Goal: Information Seeking & Learning: Learn about a topic

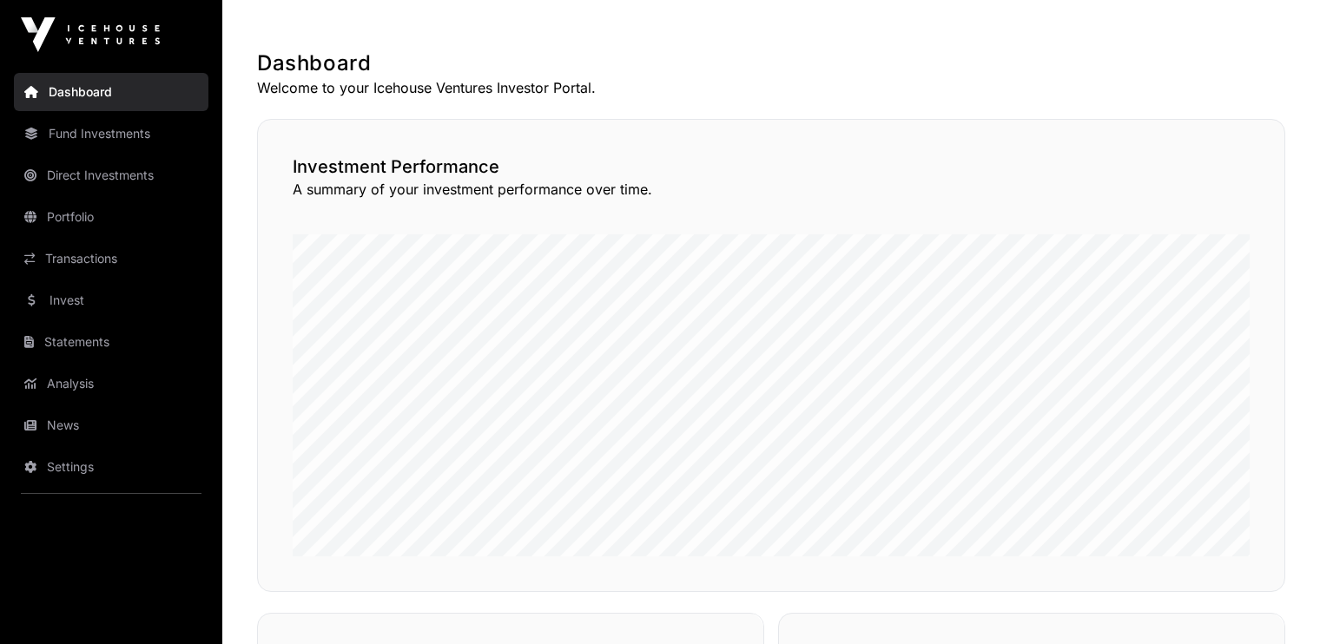
scroll to position [278, 0]
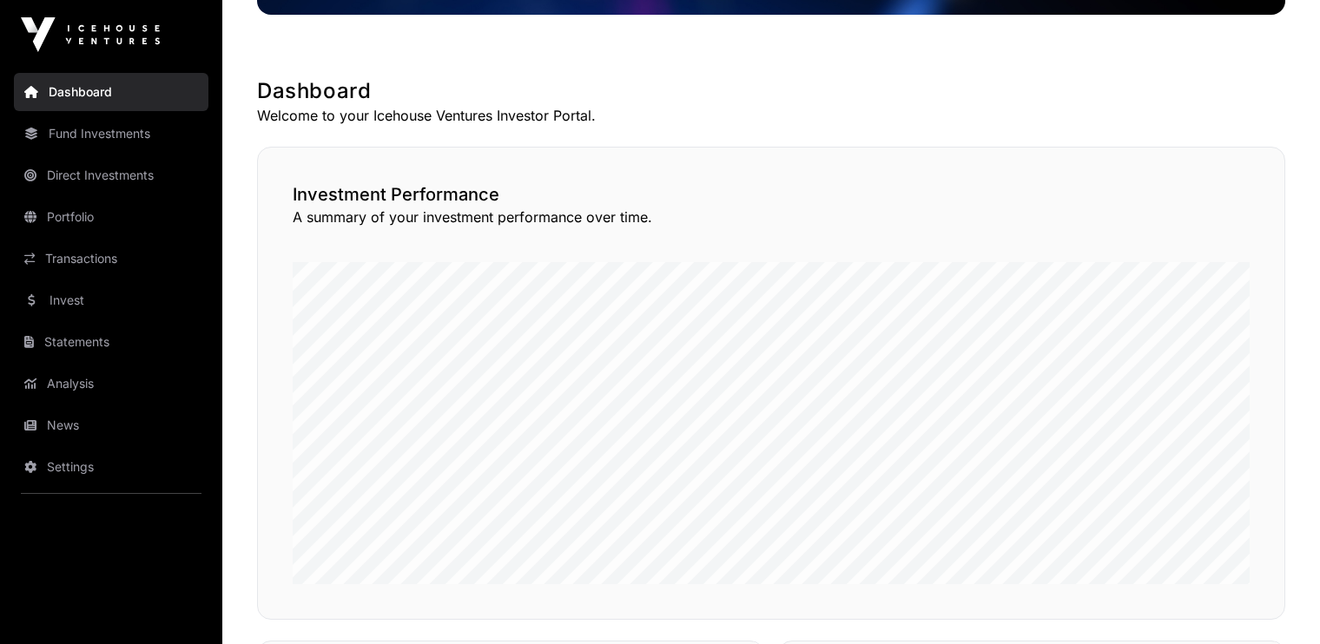
click at [102, 259] on link "Transactions" at bounding box center [111, 259] width 195 height 38
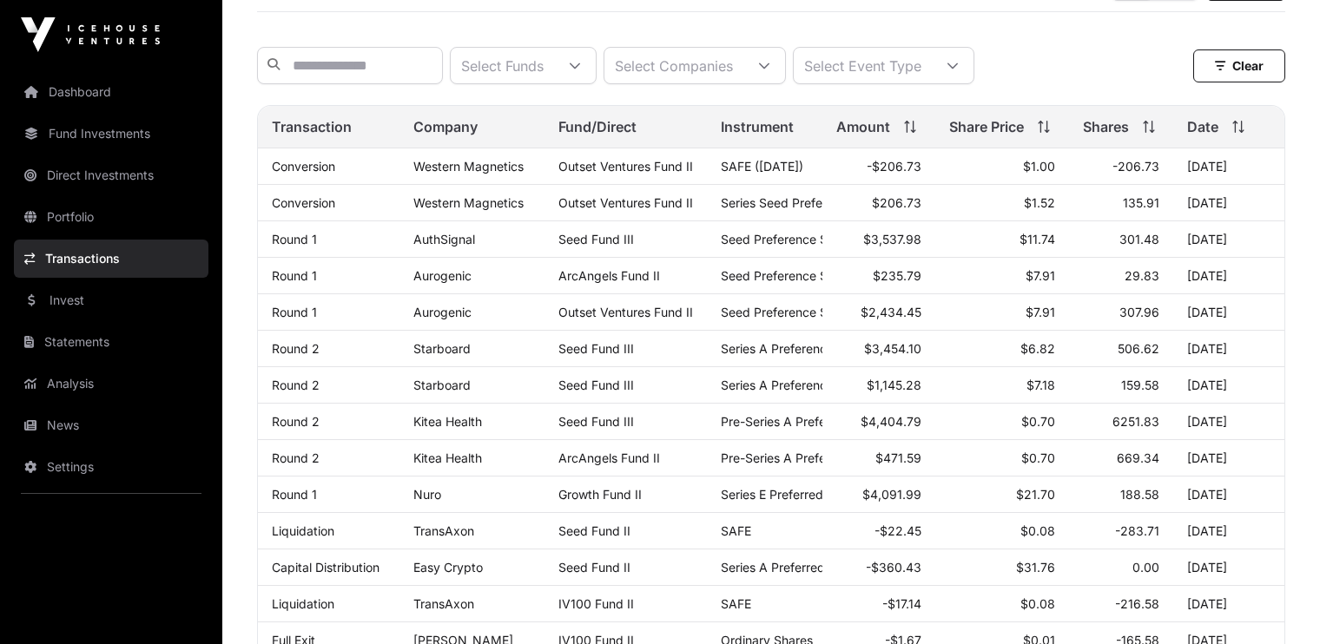
scroll to position [90, 0]
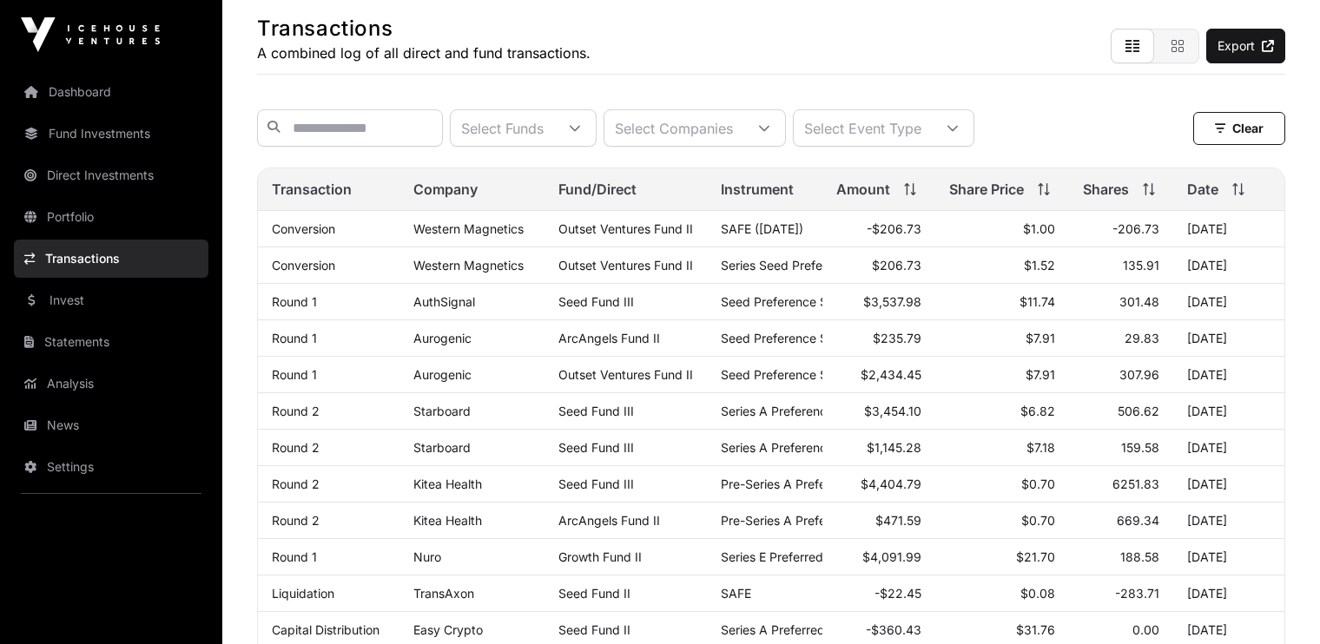
click at [446, 236] on link "Western Magnetics" at bounding box center [468, 228] width 110 height 15
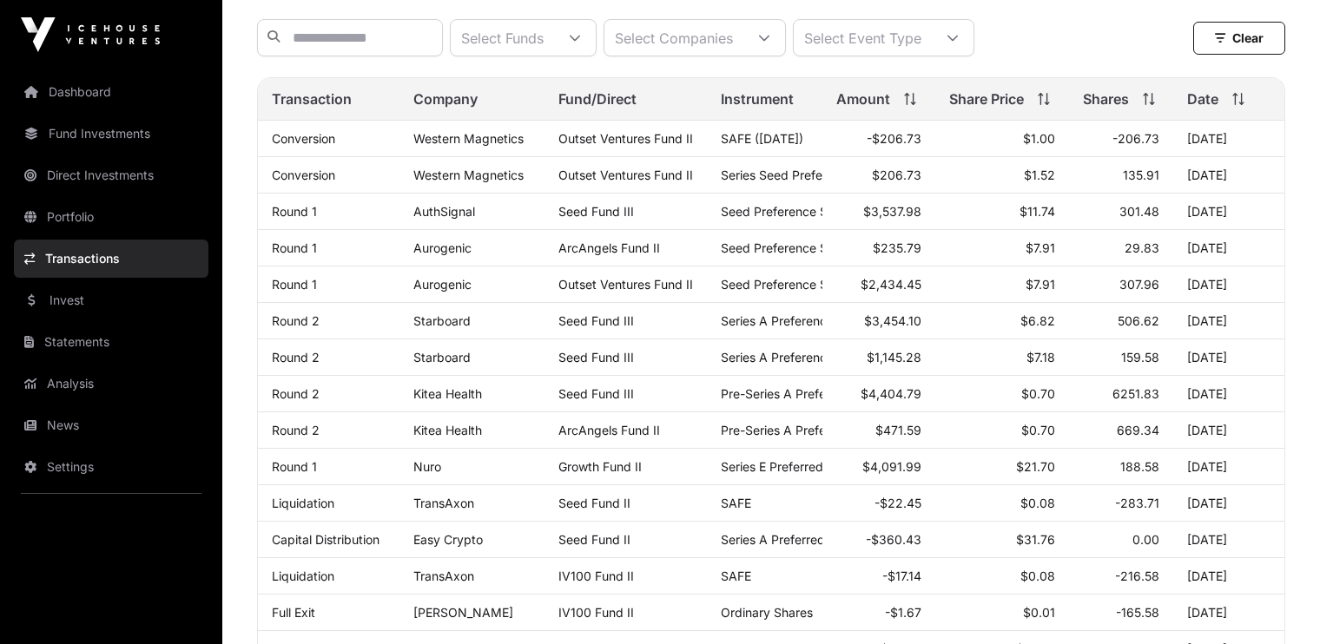
scroll to position [183, 0]
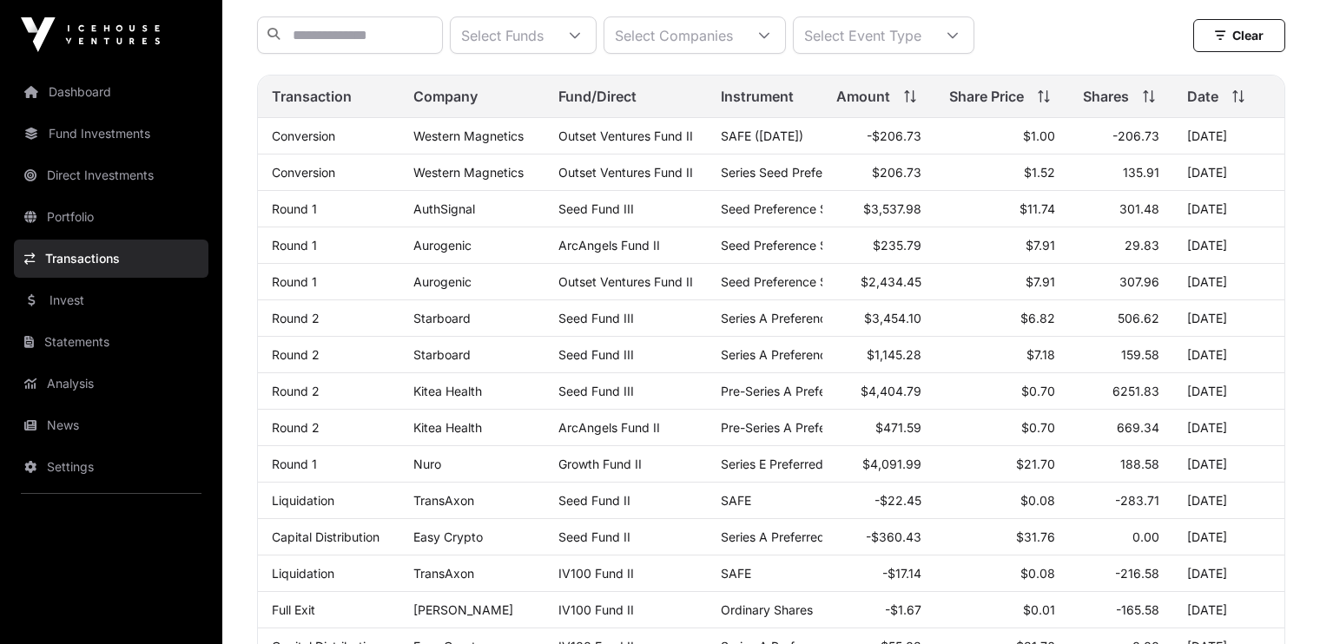
click at [438, 216] on link "AuthSignal" at bounding box center [444, 208] width 62 height 15
click at [437, 288] on link "Aurogenic" at bounding box center [442, 281] width 58 height 15
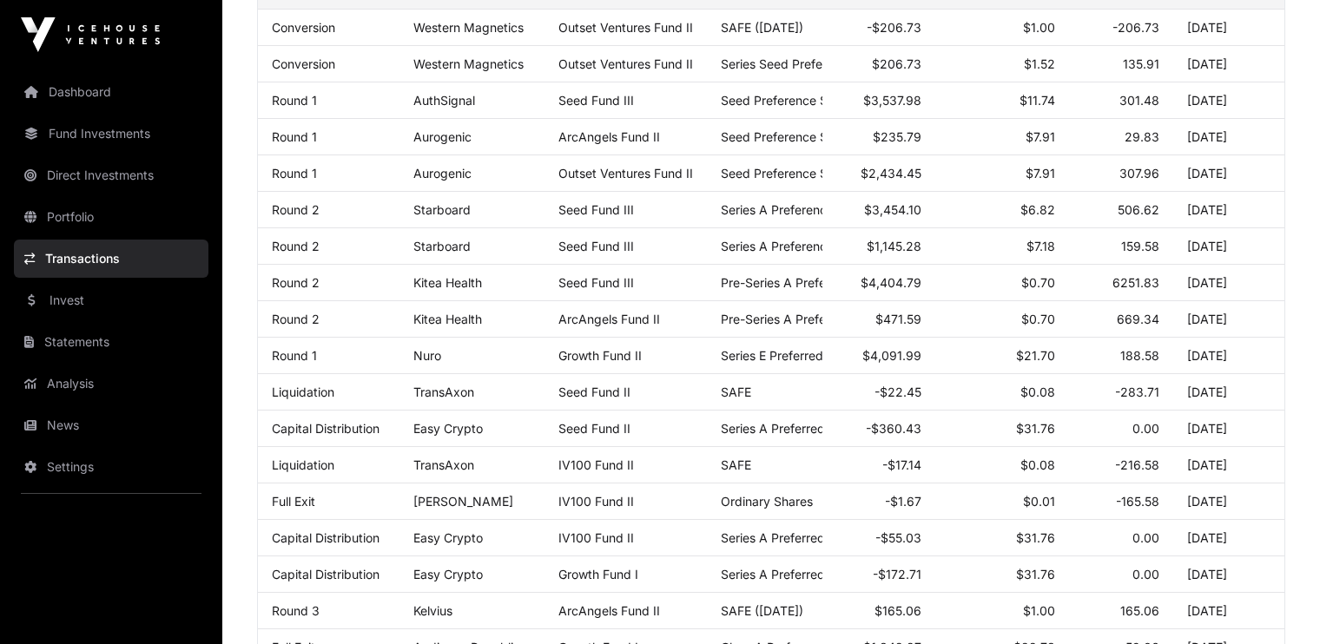
scroll to position [290, 0]
click at [75, 417] on link "News" at bounding box center [111, 425] width 195 height 38
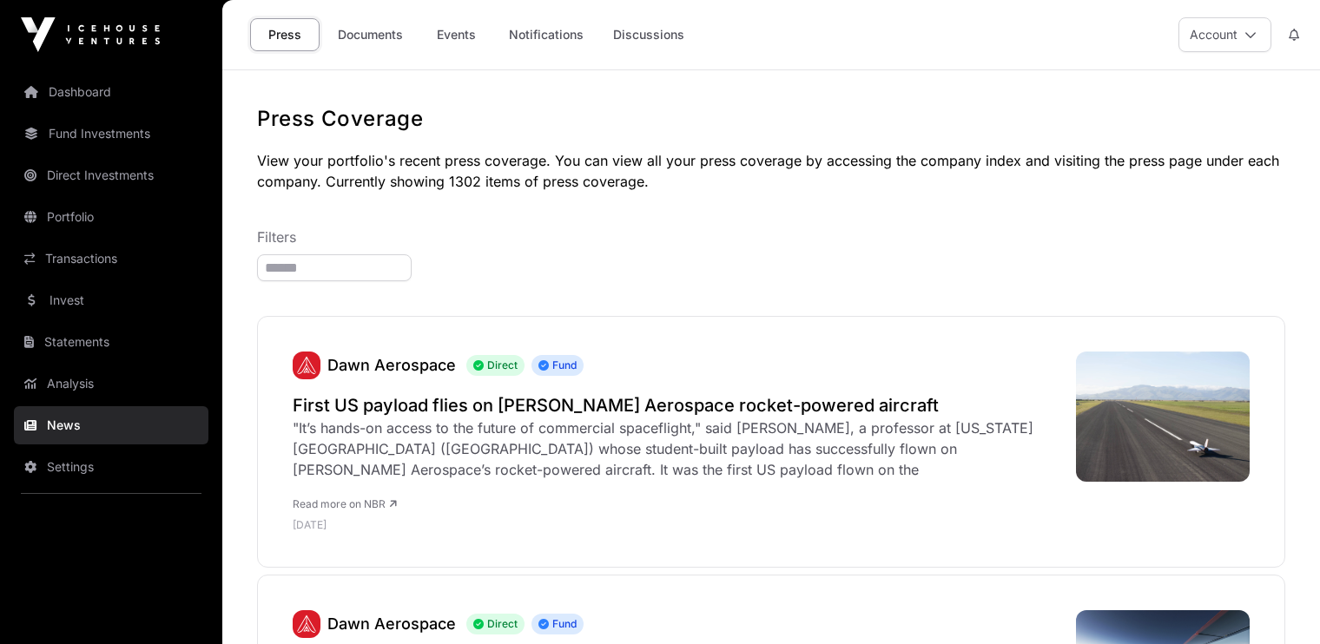
click at [379, 35] on link "Documents" at bounding box center [371, 34] width 88 height 33
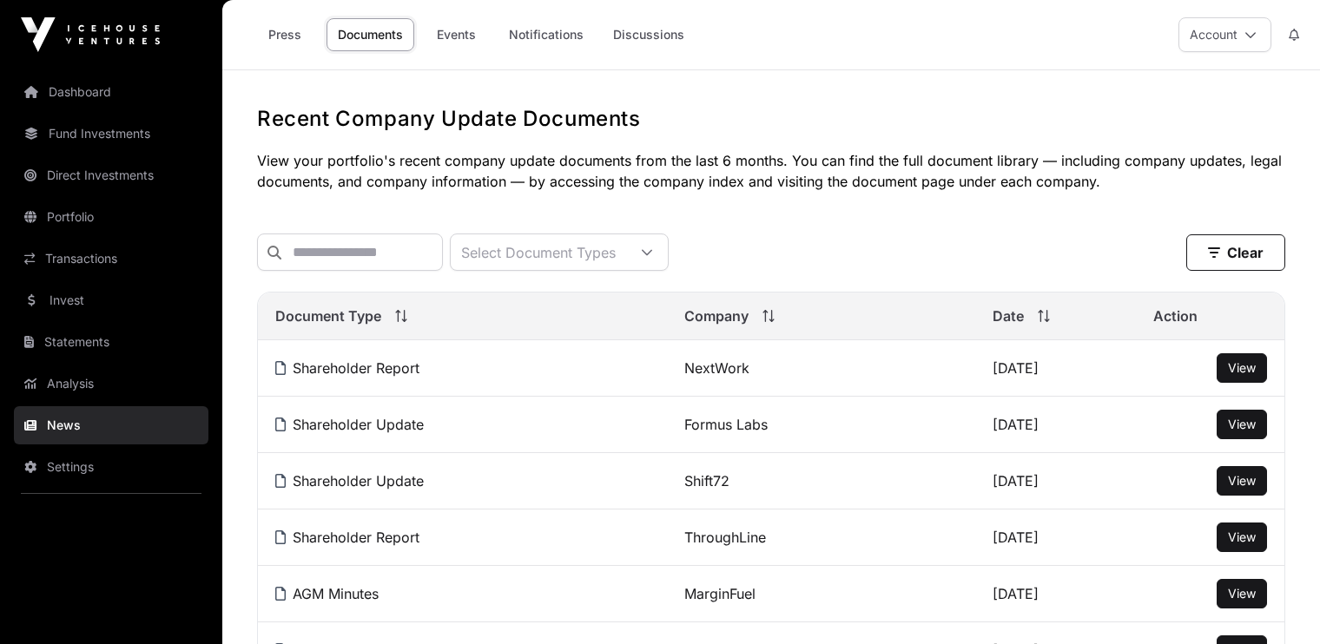
click at [85, 91] on link "Dashboard" at bounding box center [111, 92] width 195 height 38
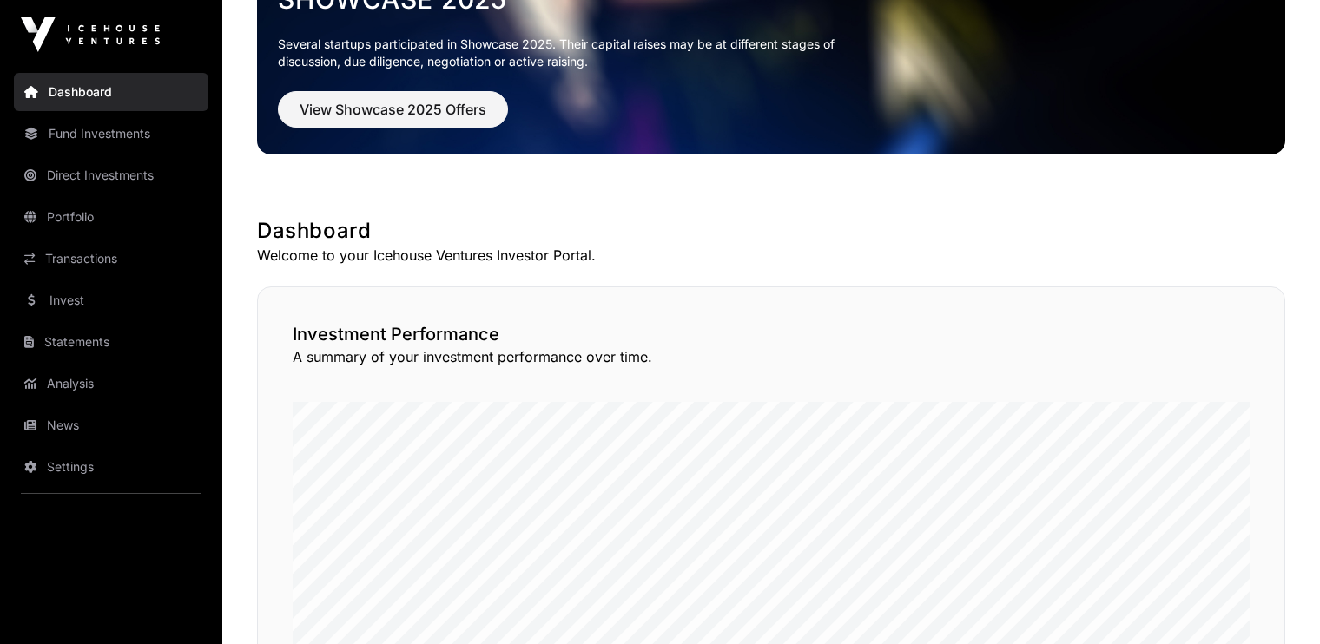
scroll to position [261, 0]
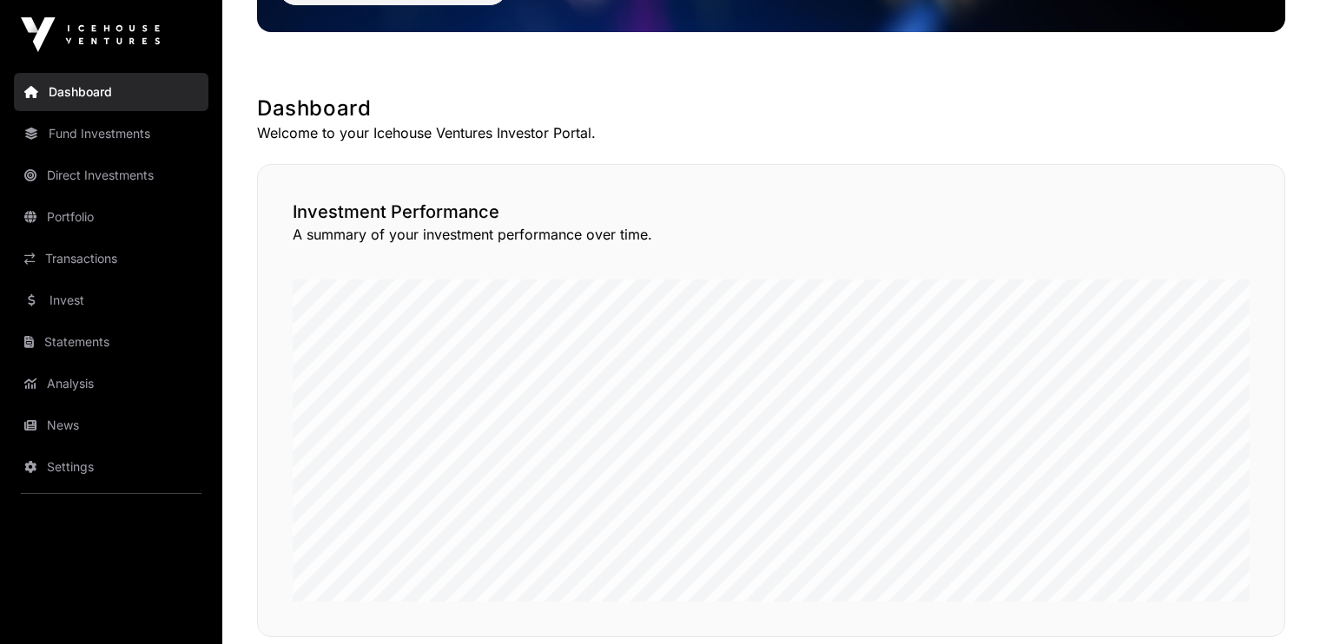
click at [72, 212] on link "Portfolio" at bounding box center [111, 217] width 195 height 38
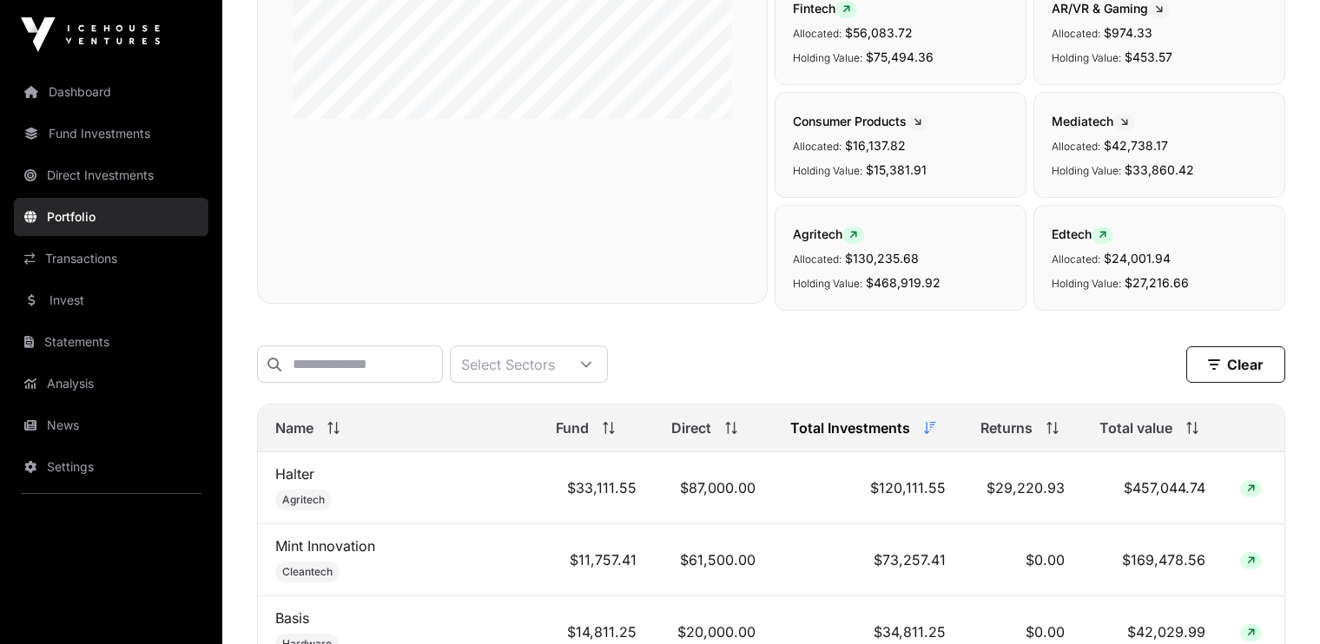
scroll to position [446, 0]
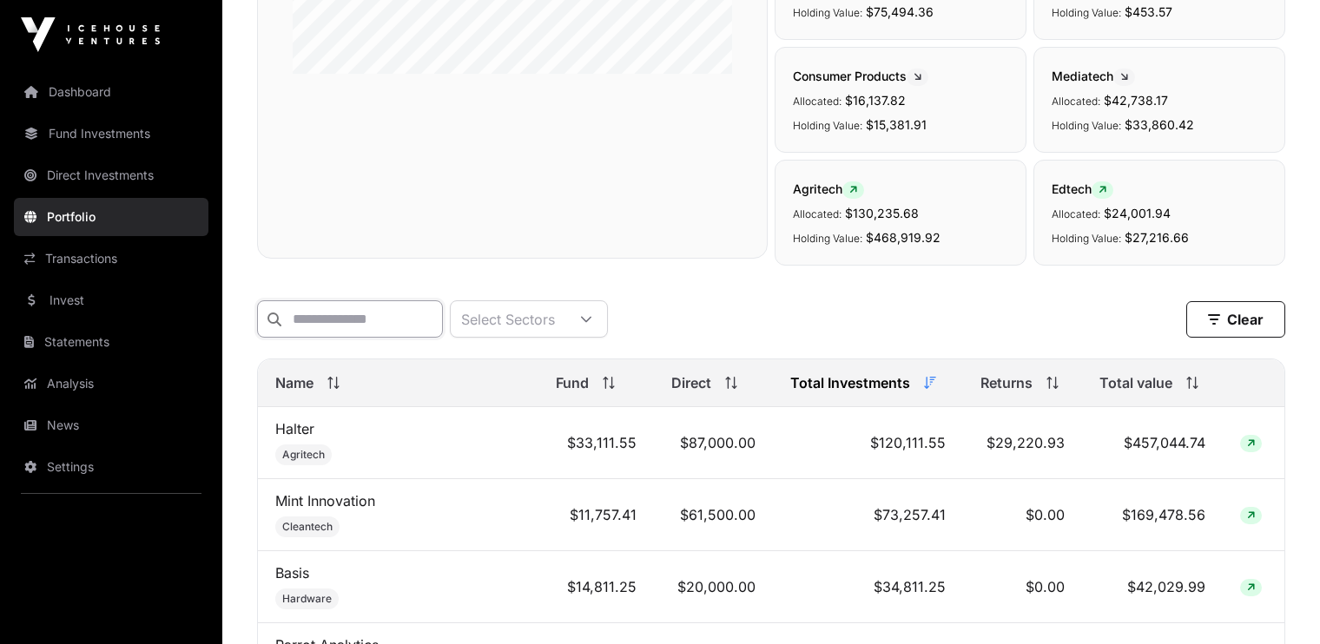
click at [333, 322] on input "text" at bounding box center [350, 319] width 186 height 37
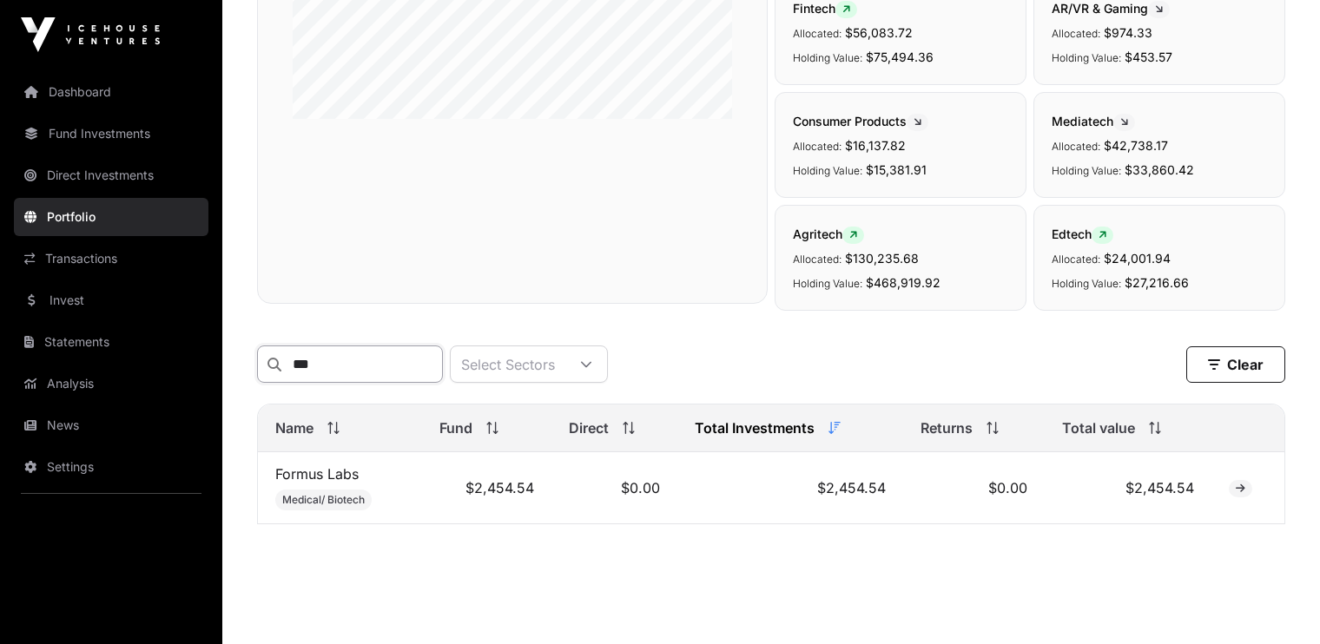
scroll to position [434, 0]
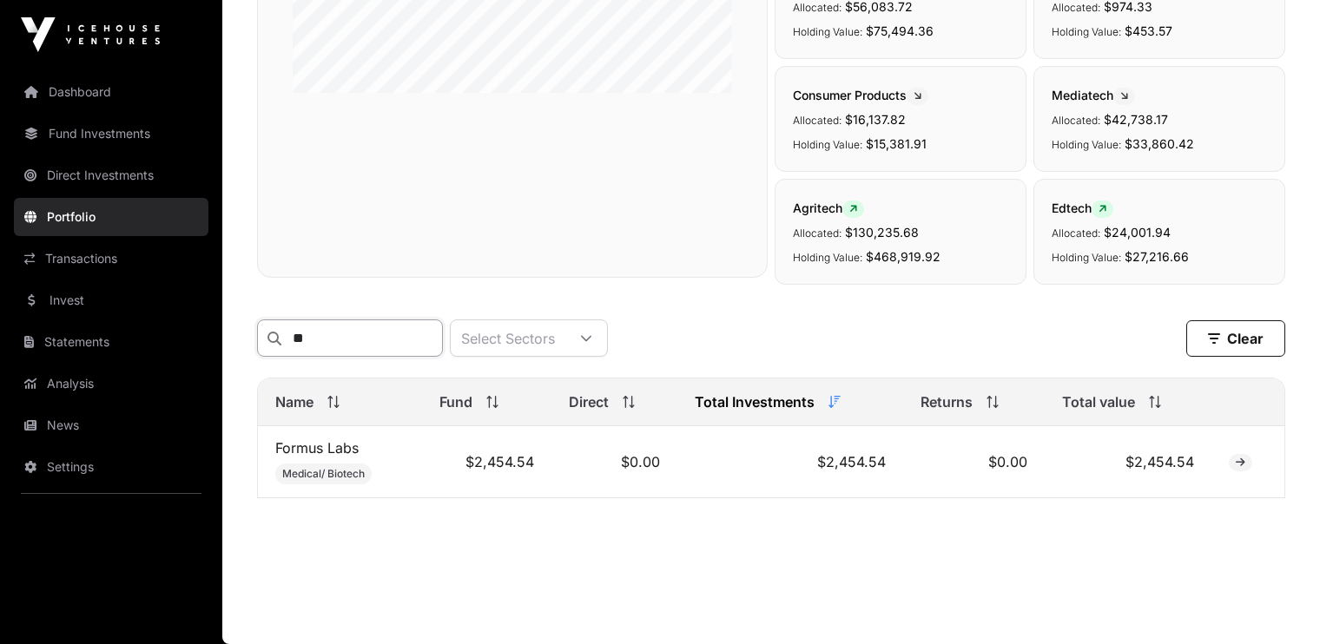
type input "*"
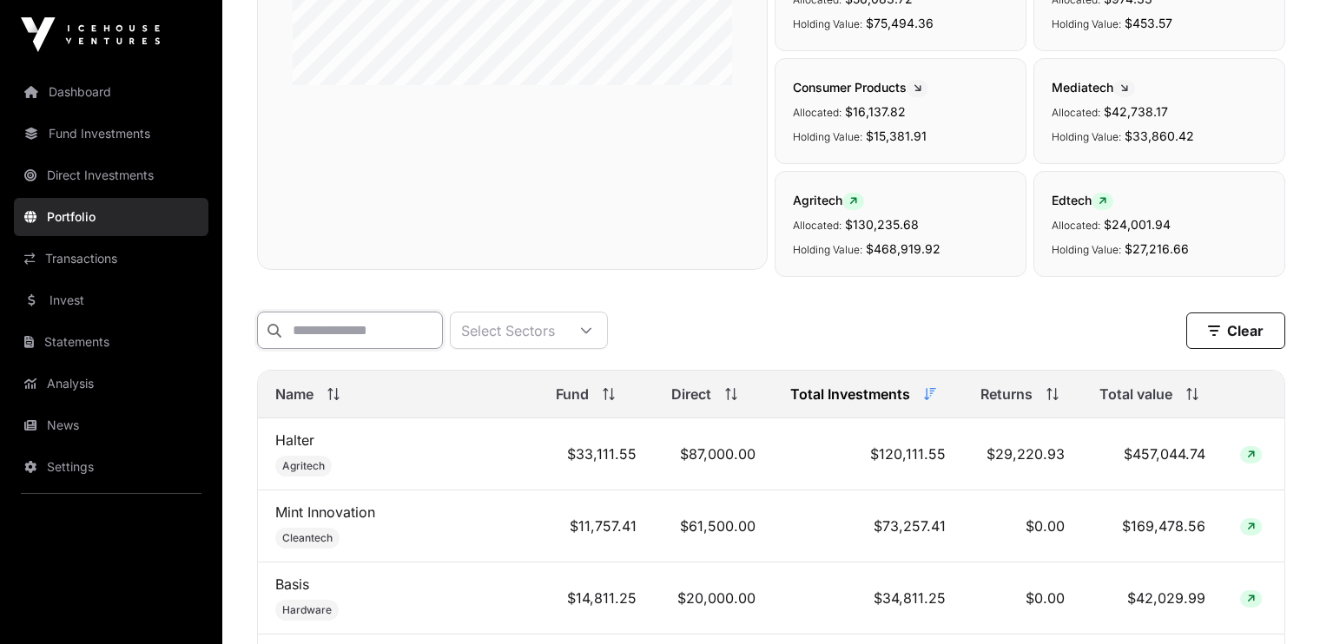
click at [333, 322] on input "text" at bounding box center [350, 330] width 186 height 37
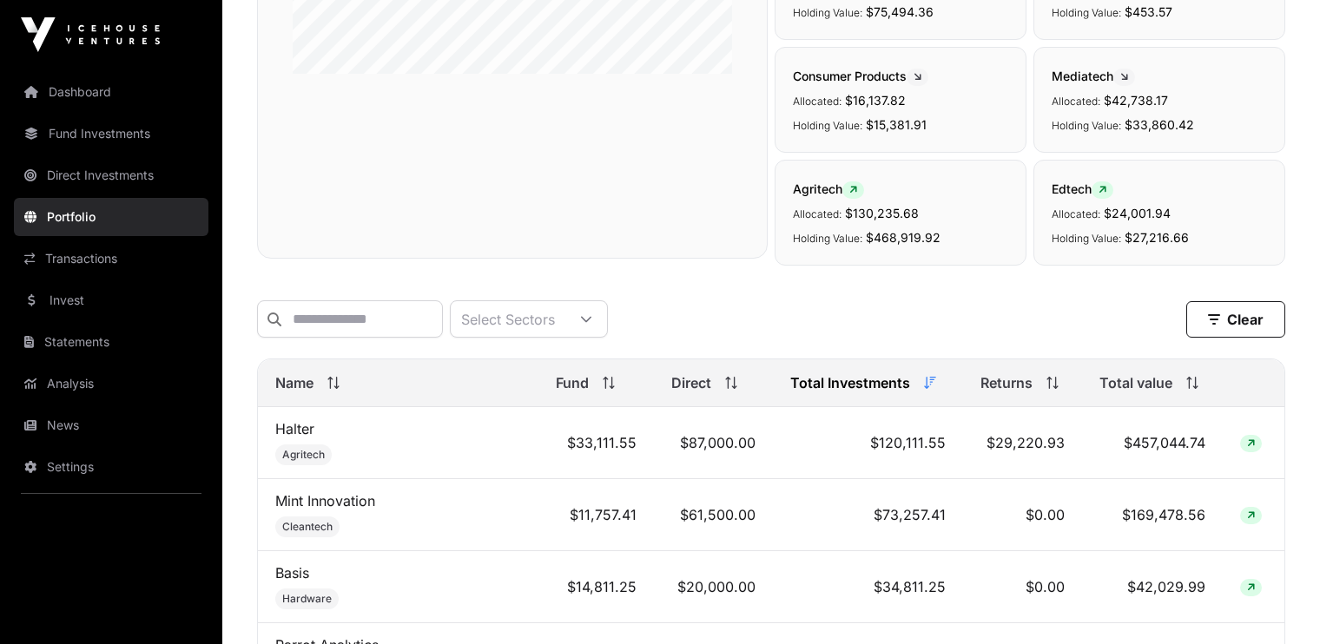
click at [713, 320] on div "Select Sectors Clear" at bounding box center [771, 319] width 1028 height 37
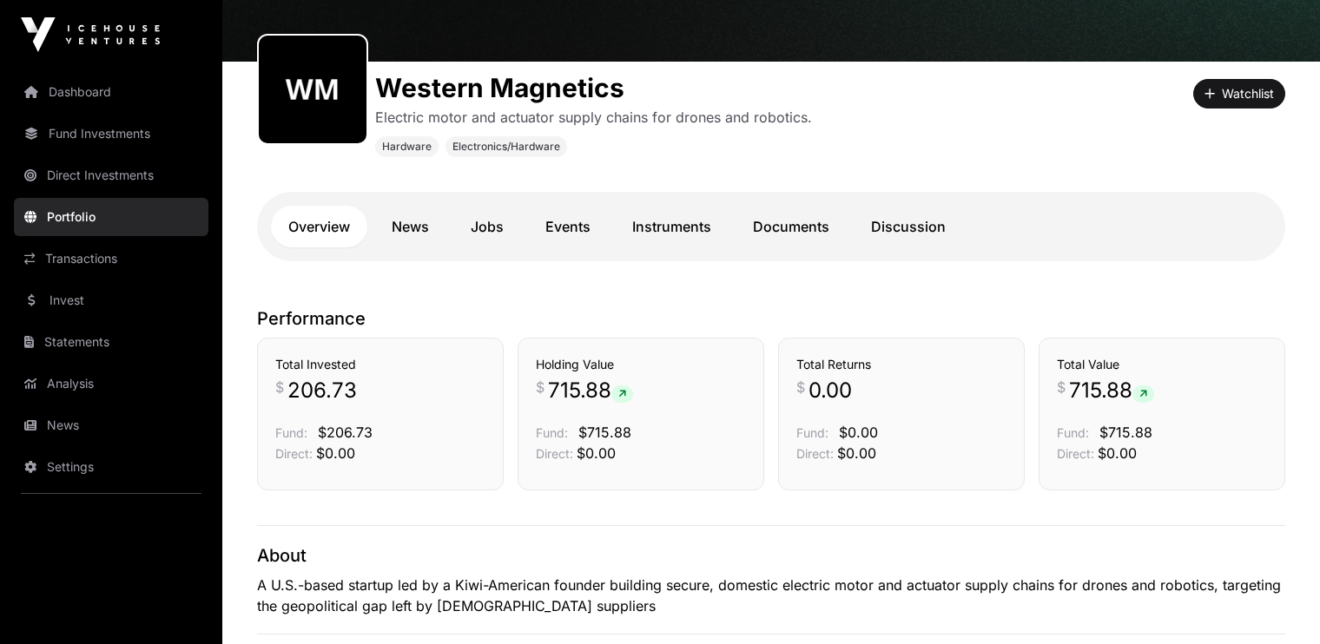
scroll to position [175, 0]
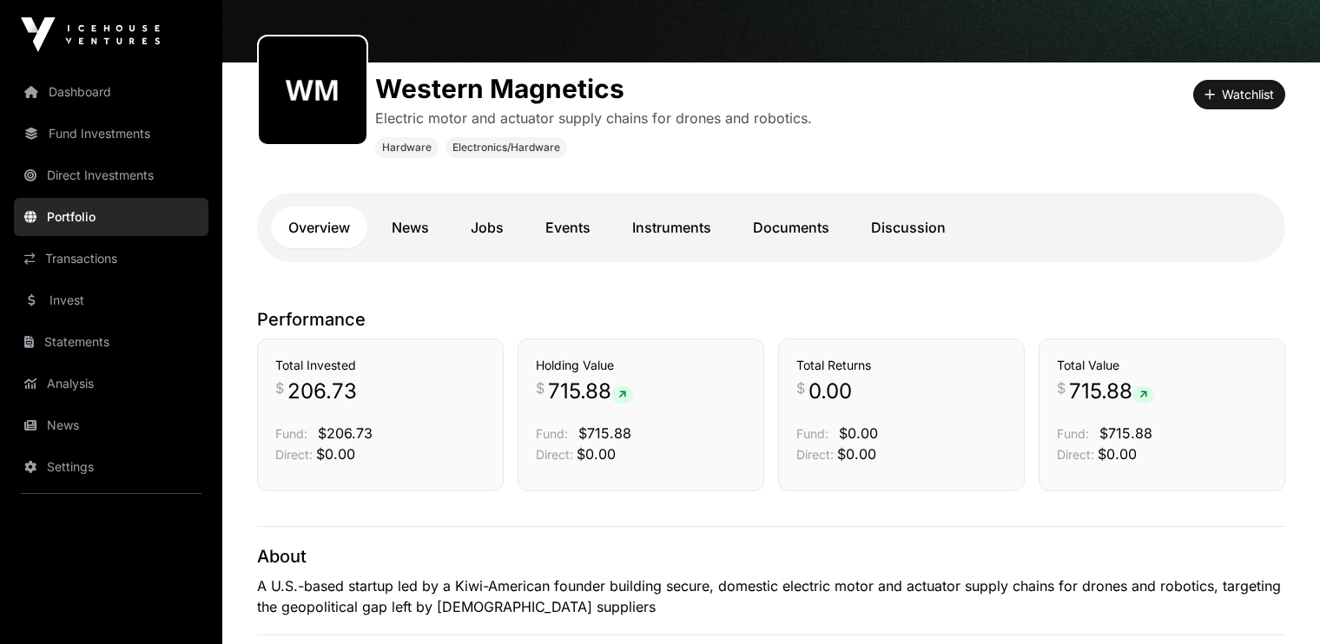
click at [407, 222] on link "News" at bounding box center [410, 228] width 72 height 42
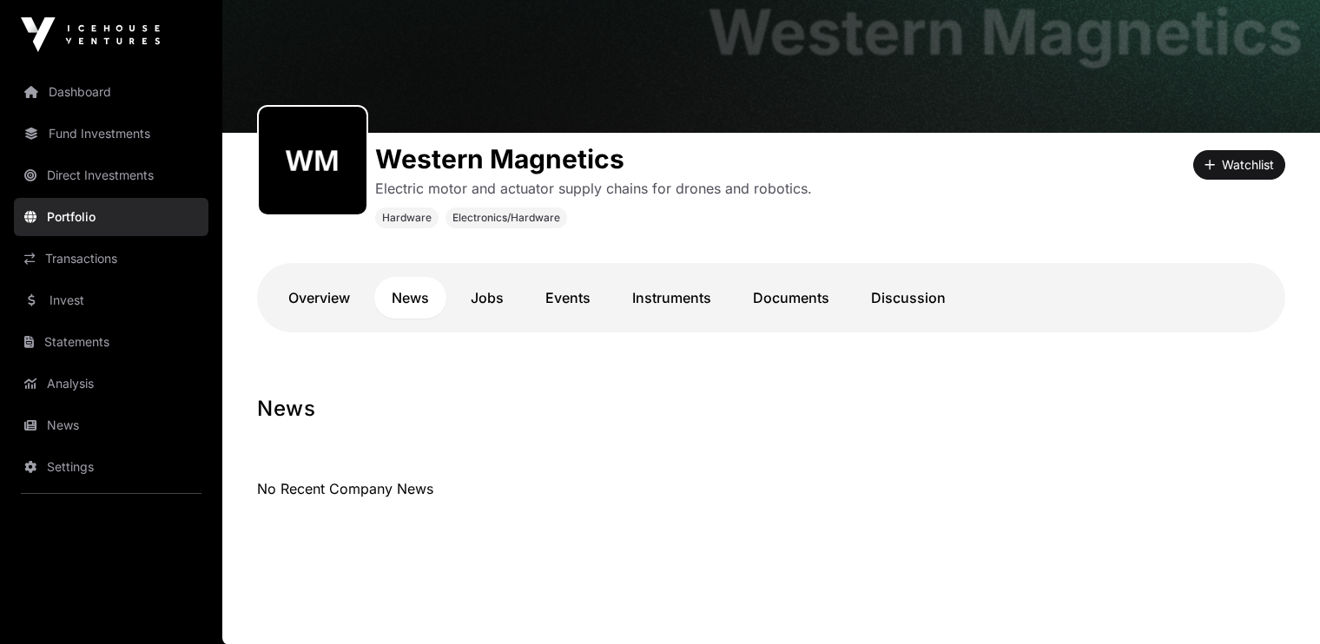
click at [789, 300] on link "Documents" at bounding box center [791, 298] width 111 height 42
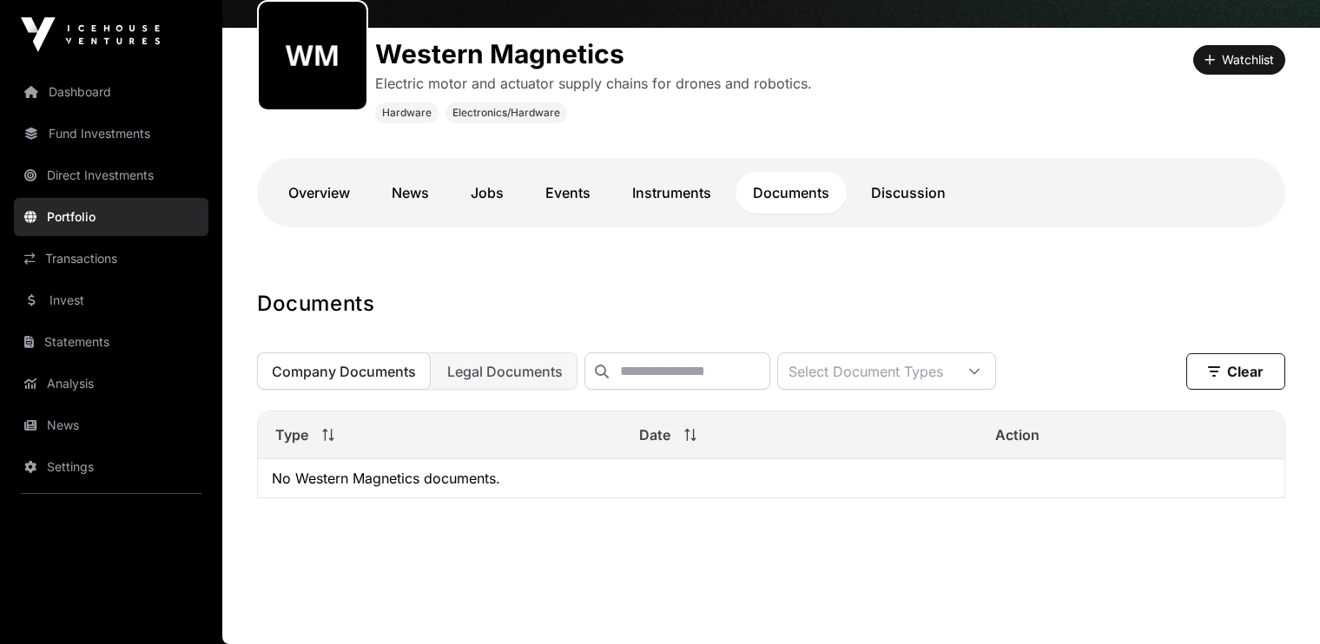
scroll to position [124, 0]
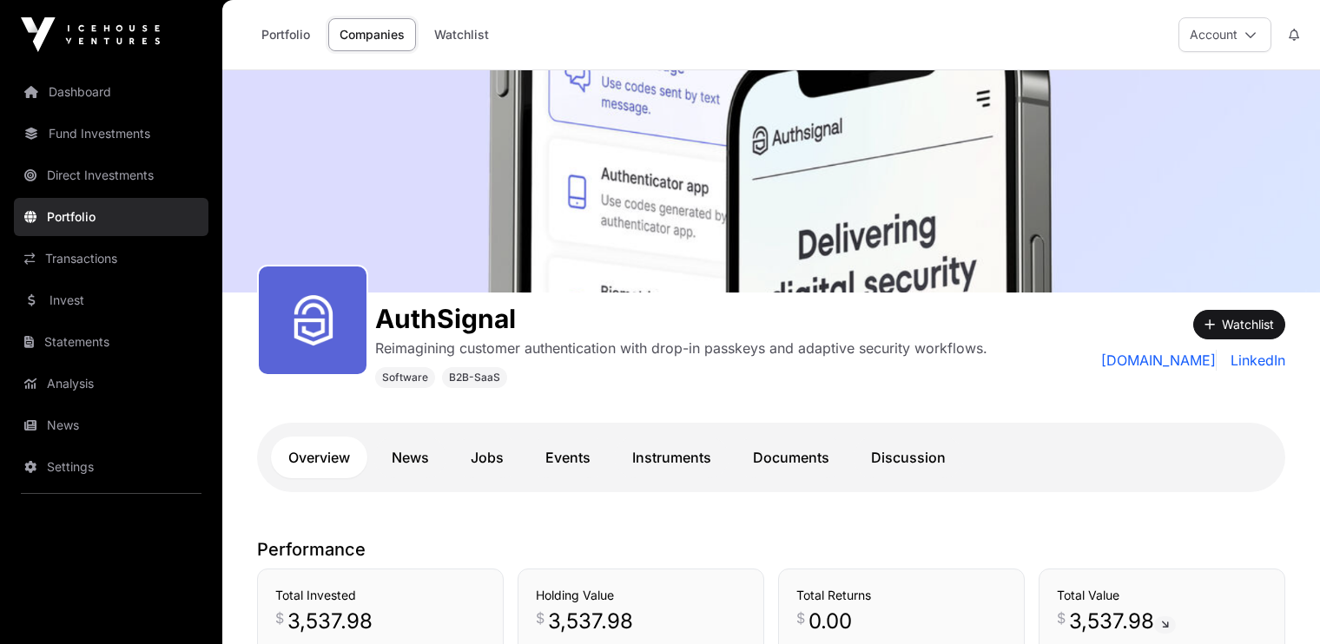
click at [419, 458] on link "News" at bounding box center [410, 458] width 72 height 42
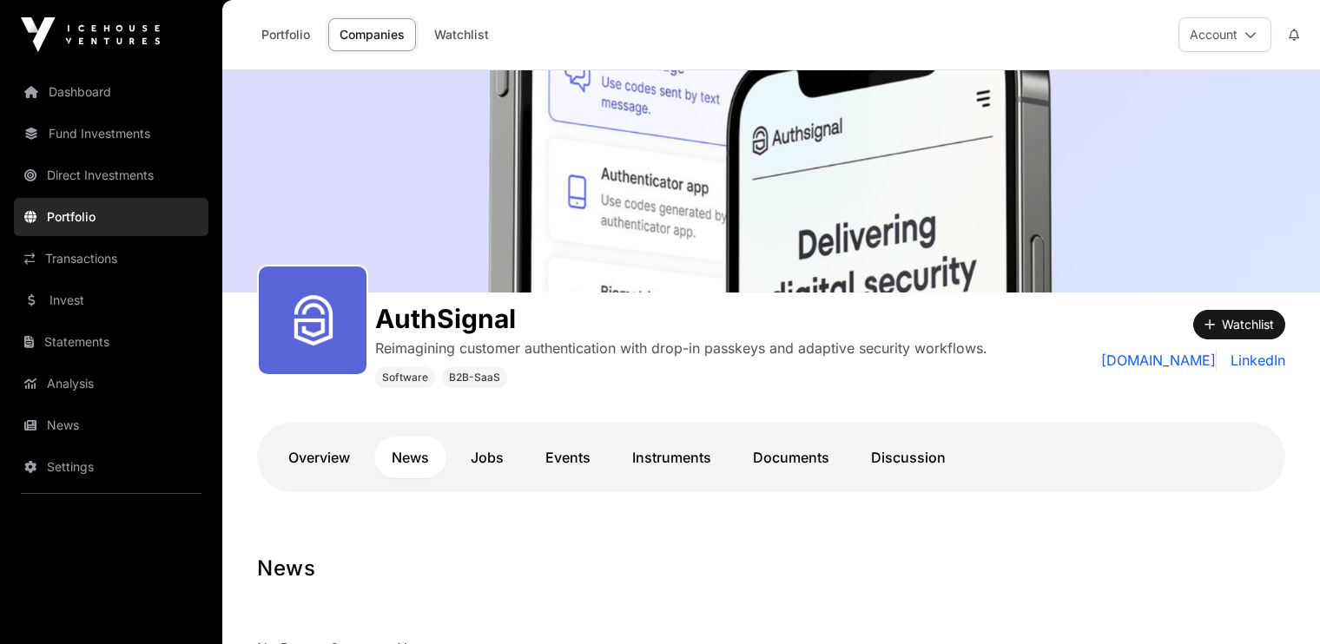
click at [778, 452] on link "Documents" at bounding box center [791, 458] width 111 height 42
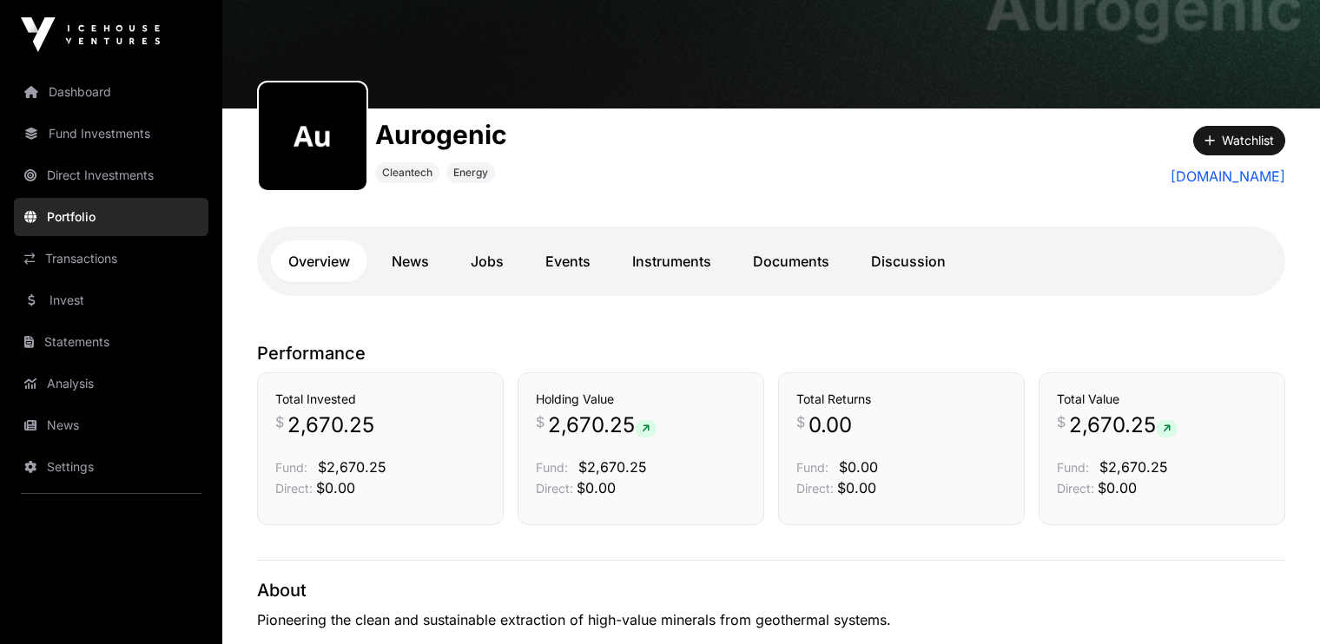
scroll to position [125, 0]
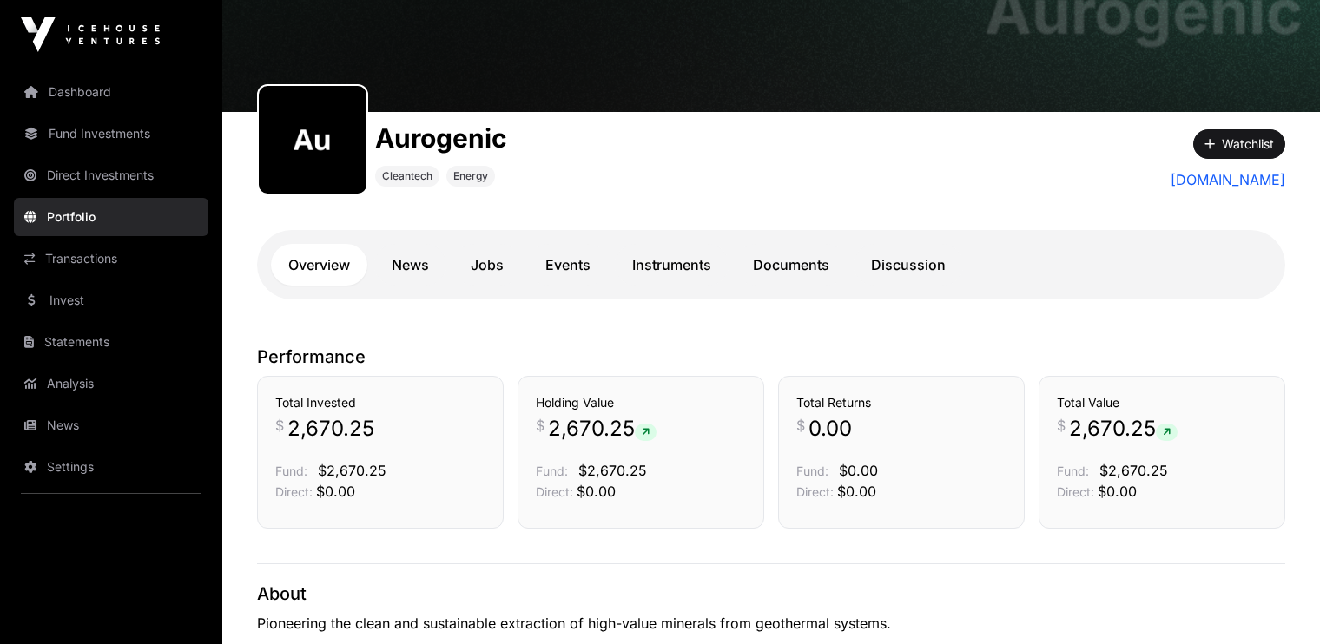
click at [423, 261] on link "News" at bounding box center [410, 265] width 72 height 42
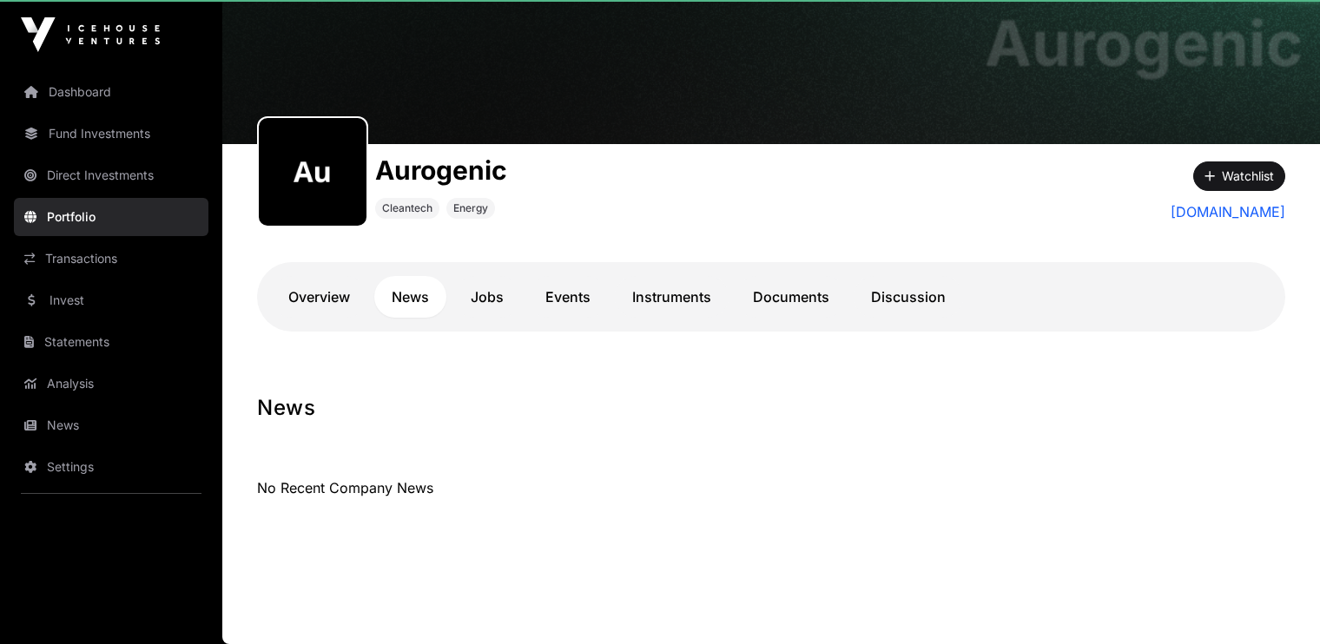
scroll to position [92, 0]
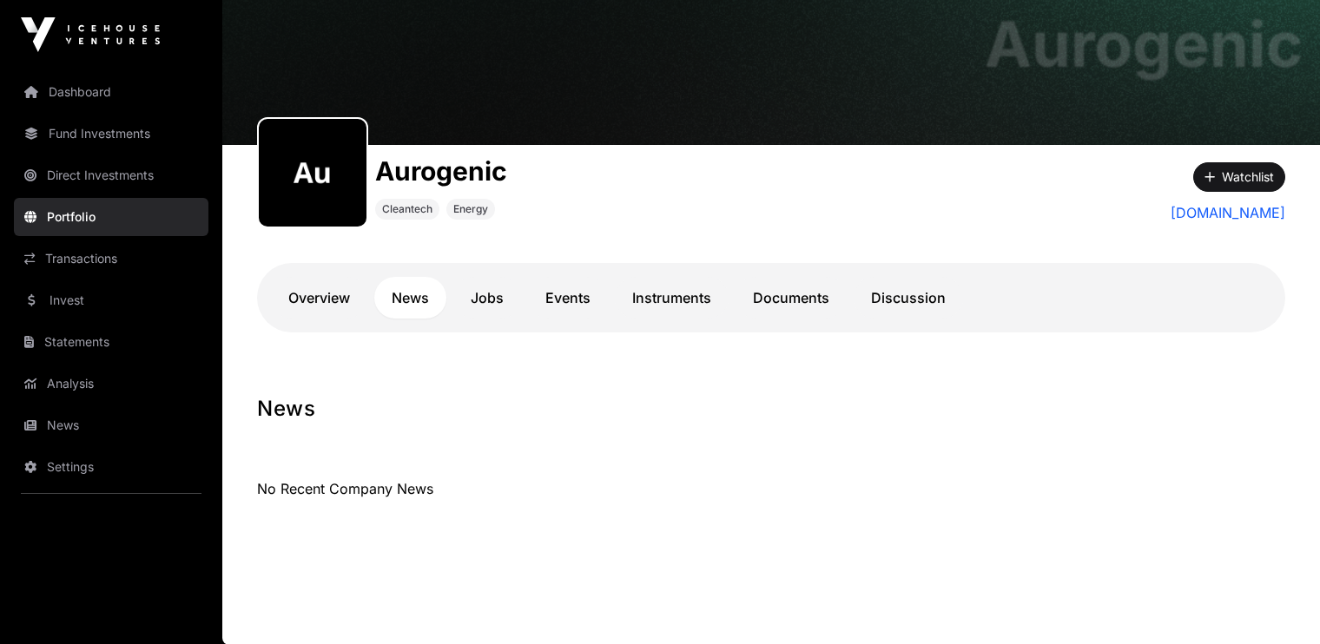
click at [790, 289] on link "Documents" at bounding box center [791, 298] width 111 height 42
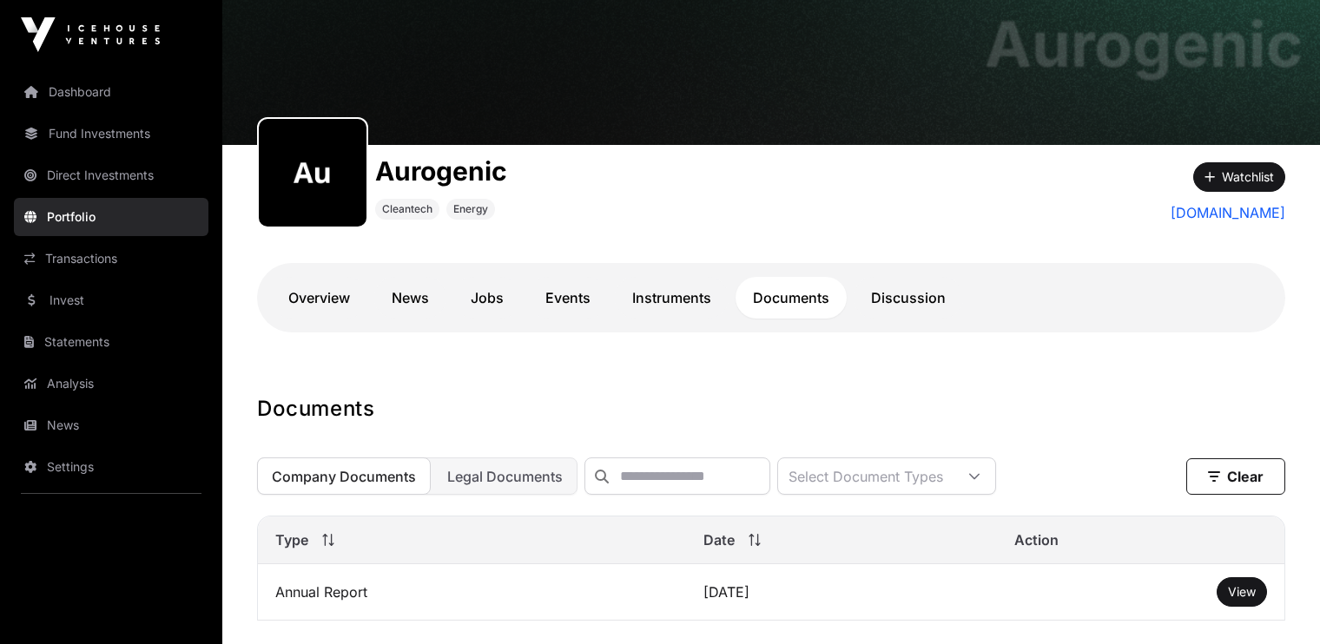
scroll to position [205, 0]
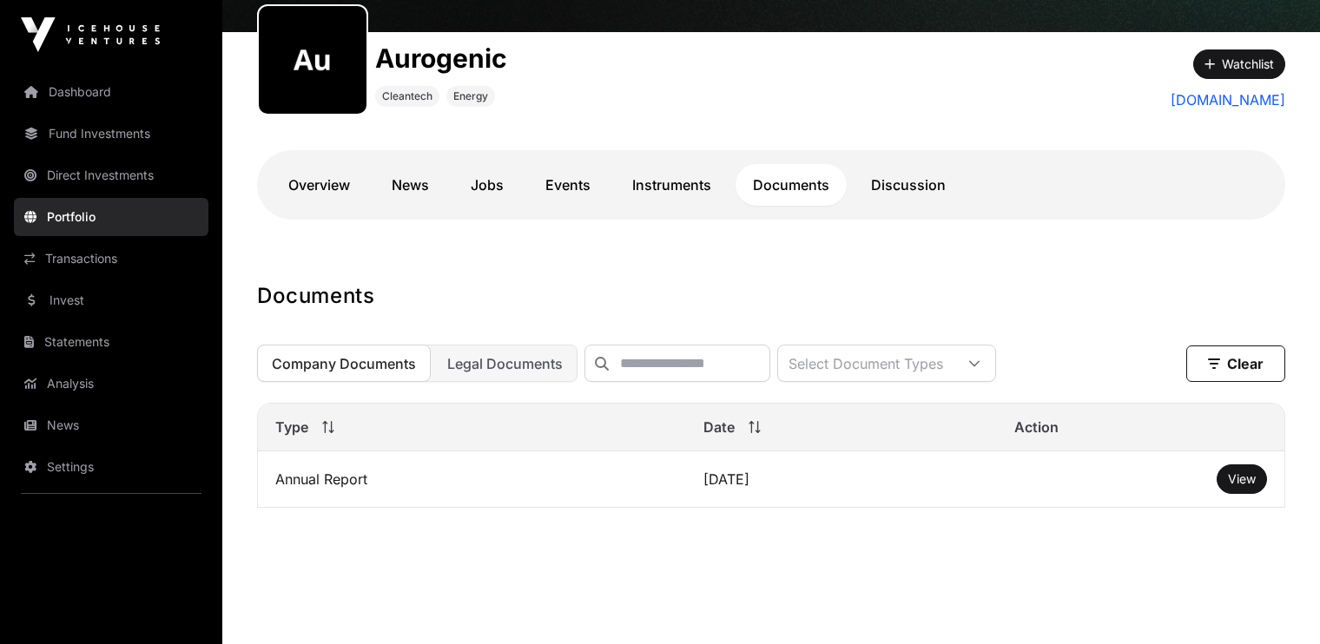
click at [1246, 486] on span "View" at bounding box center [1242, 479] width 28 height 15
